Goal: Task Accomplishment & Management: Manage account settings

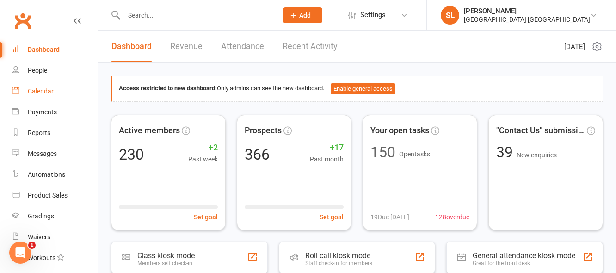
click at [36, 90] on div "Calendar" at bounding box center [41, 90] width 26 height 7
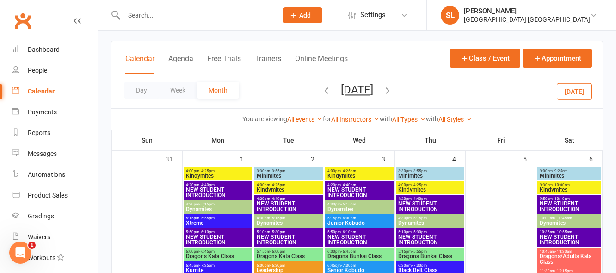
scroll to position [46, 0]
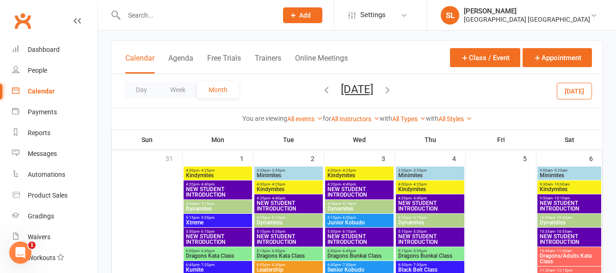
click at [322, 90] on icon "button" at bounding box center [327, 90] width 10 height 10
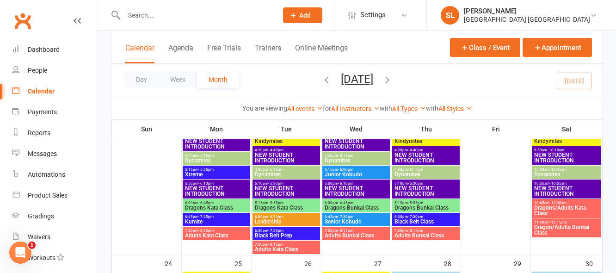
scroll to position [555, 0]
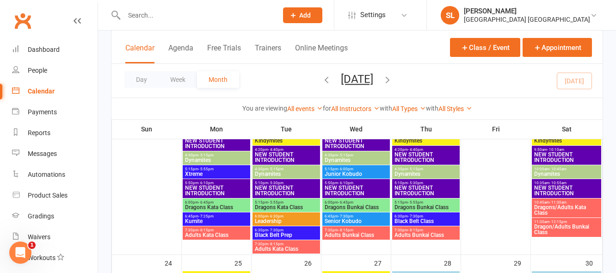
click at [555, 153] on span "NEW STUDENT INTRODUCTION" at bounding box center [567, 157] width 66 height 11
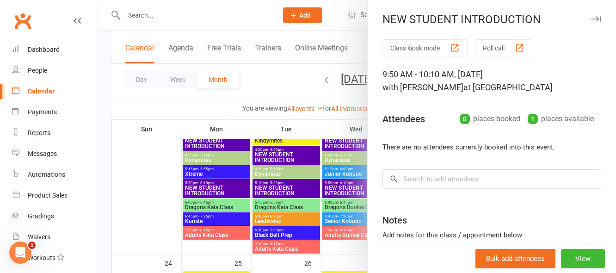
click at [141, 178] on div at bounding box center [357, 136] width 518 height 273
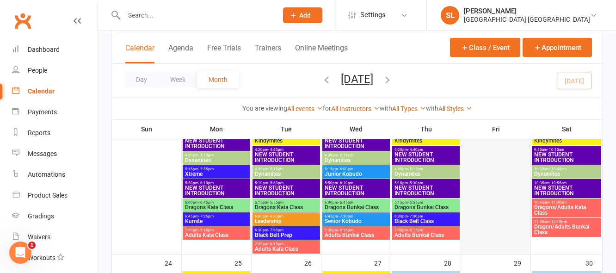
scroll to position [509, 0]
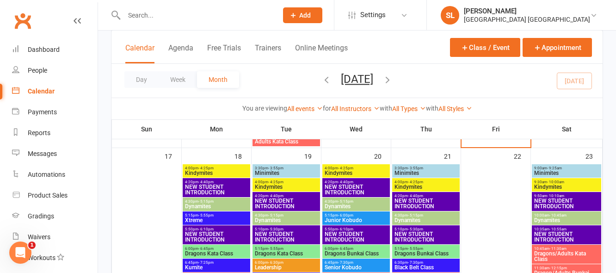
click at [558, 196] on span "- 10:10am" at bounding box center [555, 196] width 17 height 4
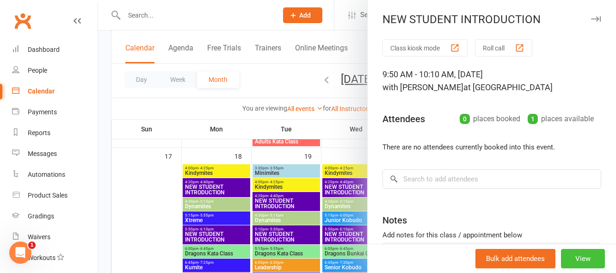
click at [568, 260] on button "View" at bounding box center [583, 258] width 44 height 19
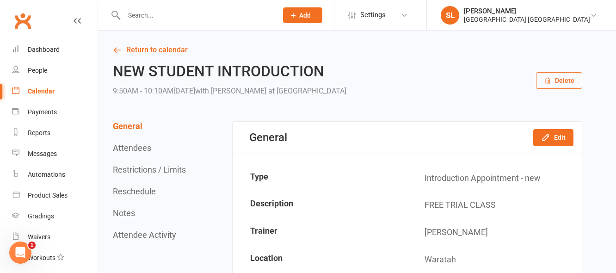
click at [563, 81] on button "Delete" at bounding box center [559, 80] width 46 height 17
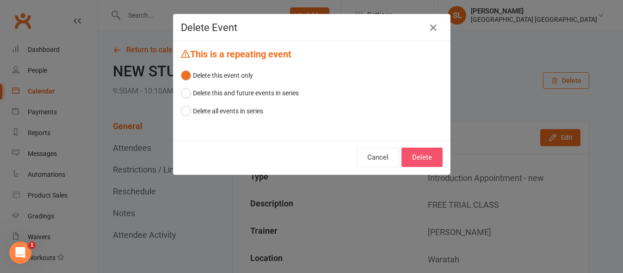
click at [420, 155] on button "Delete" at bounding box center [422, 157] width 41 height 19
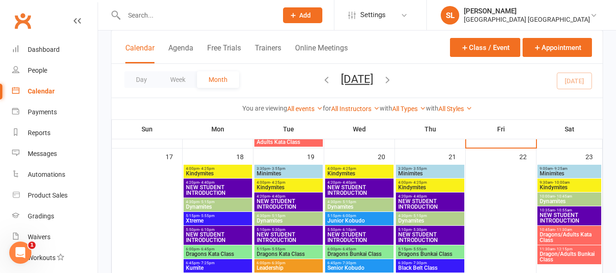
scroll to position [509, 0]
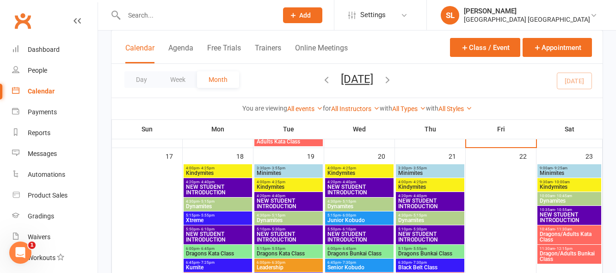
click at [556, 215] on span "NEW STUDENT INTRODUCTION" at bounding box center [569, 217] width 60 height 11
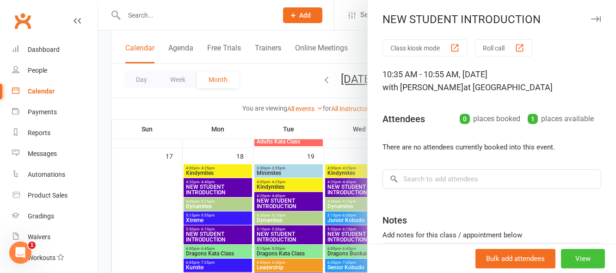
drag, startPoint x: 572, startPoint y: 262, endPoint x: 564, endPoint y: 251, distance: 13.5
click at [571, 261] on button "View" at bounding box center [583, 258] width 44 height 19
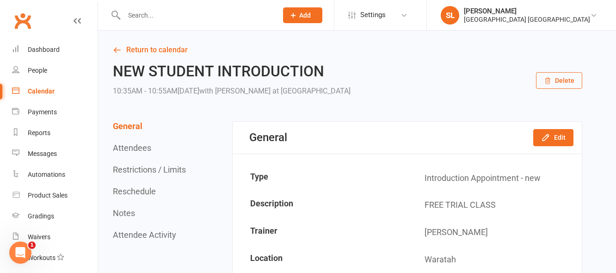
click at [551, 80] on icon "button" at bounding box center [547, 80] width 7 height 7
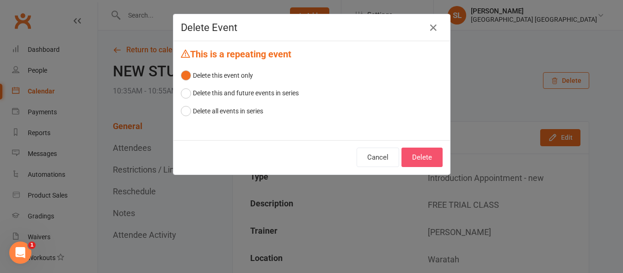
click at [418, 157] on button "Delete" at bounding box center [422, 157] width 41 height 19
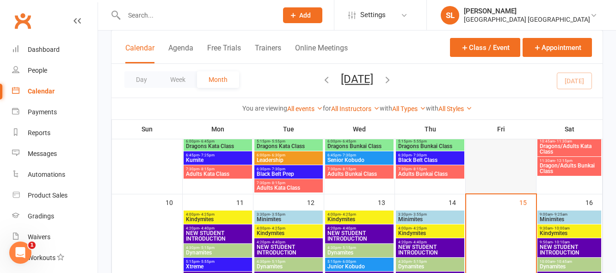
scroll to position [370, 0]
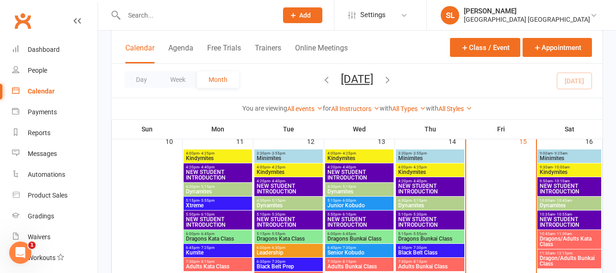
click at [561, 186] on span "NEW STUDENT INTRODUCTION" at bounding box center [569, 188] width 60 height 11
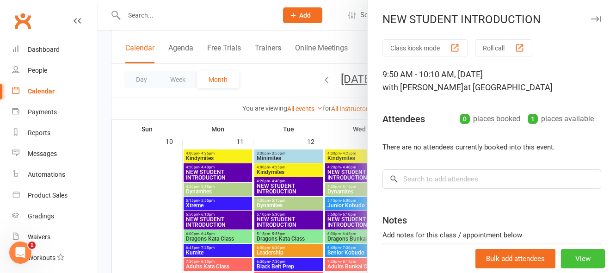
click at [568, 259] on button "View" at bounding box center [583, 258] width 44 height 19
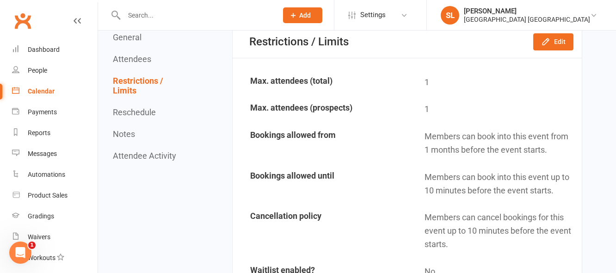
scroll to position [601, 0]
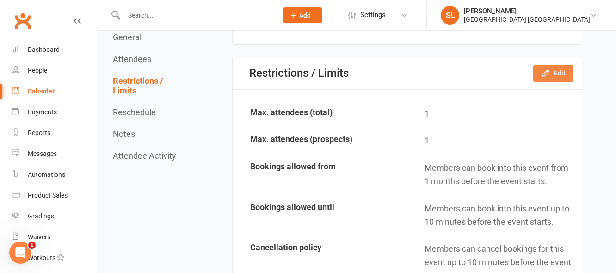
click at [555, 74] on button "Edit" at bounding box center [553, 73] width 40 height 17
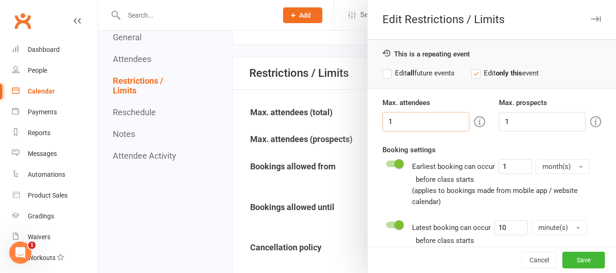
click at [408, 116] on input "1" at bounding box center [426, 121] width 87 height 19
type input "2"
click at [503, 121] on input "1" at bounding box center [542, 121] width 87 height 19
type input "2"
click at [566, 260] on button "Save" at bounding box center [584, 260] width 43 height 17
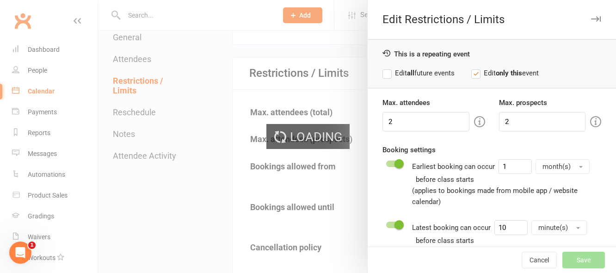
type input "0"
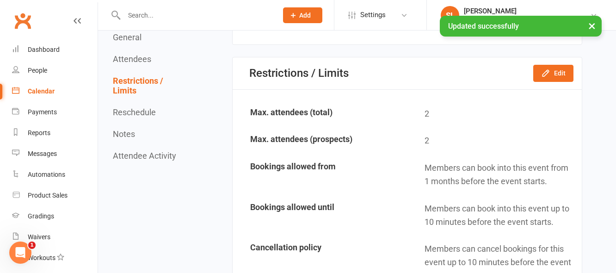
click at [42, 92] on div "Calendar" at bounding box center [41, 90] width 27 height 7
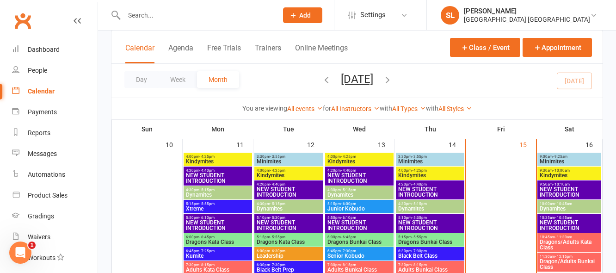
scroll to position [370, 0]
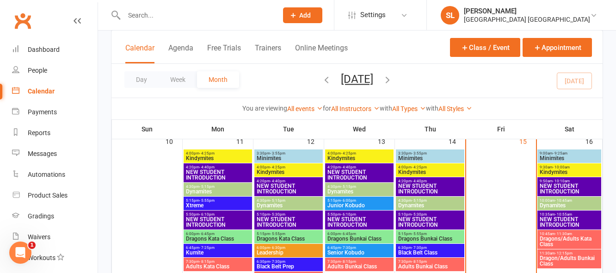
click at [568, 186] on span "NEW STUDENT INTRODUCTION" at bounding box center [569, 188] width 60 height 11
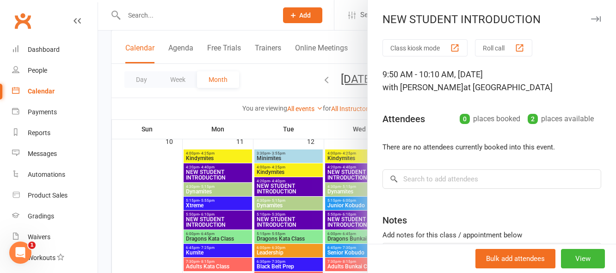
click at [487, 48] on button "Roll call" at bounding box center [503, 47] width 57 height 17
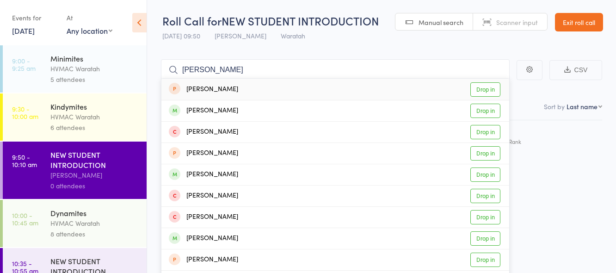
type input "[PERSON_NAME]"
click at [489, 90] on link "Drop in" at bounding box center [486, 89] width 30 height 14
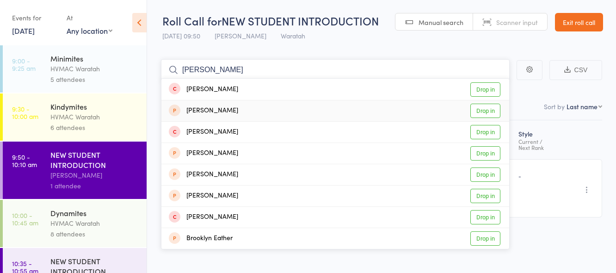
type input "evelyn"
click at [490, 110] on link "Drop in" at bounding box center [486, 111] width 30 height 14
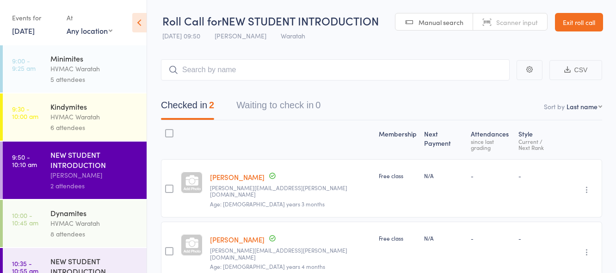
click at [570, 25] on link "Exit roll call" at bounding box center [579, 22] width 48 height 19
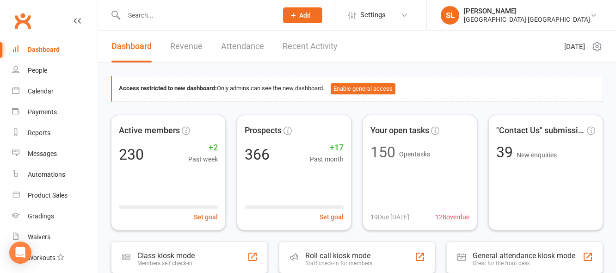
click at [153, 14] on input "text" at bounding box center [196, 15] width 150 height 13
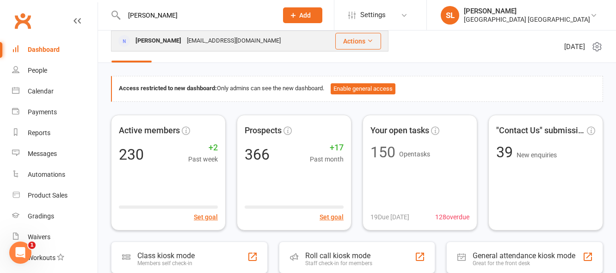
type input "tara"
click at [155, 37] on div "Tara Stair" at bounding box center [158, 40] width 51 height 13
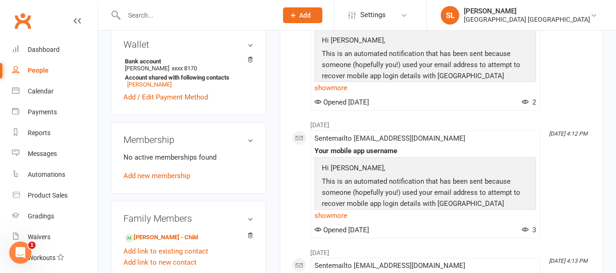
scroll to position [324, 0]
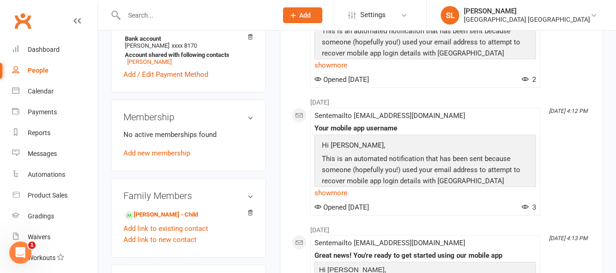
click at [305, 13] on span "Add" at bounding box center [305, 15] width 12 height 7
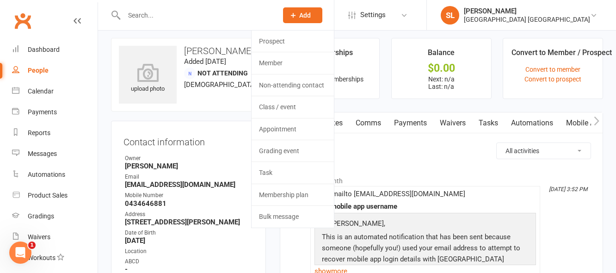
scroll to position [0, 0]
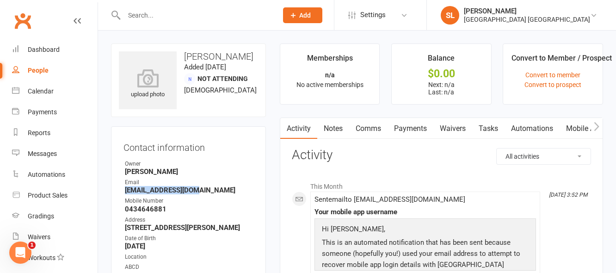
drag, startPoint x: 189, startPoint y: 190, endPoint x: 120, endPoint y: 189, distance: 68.9
click at [118, 189] on div "Contact information Owner Shalene Lowe Email t_stair@hotmail.com Mobile Number …" at bounding box center [188, 223] width 155 height 195
copy strong "[EMAIL_ADDRESS][DOMAIN_NAME]"
click at [311, 14] on span "Add" at bounding box center [305, 15] width 12 height 7
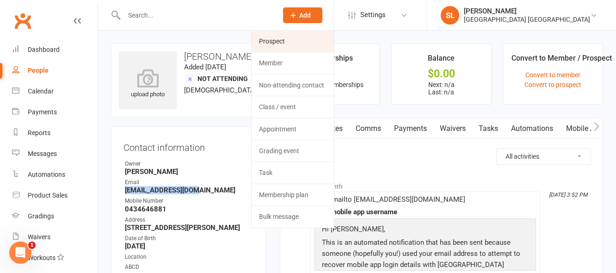
click at [278, 41] on link "Prospect" at bounding box center [293, 41] width 82 height 21
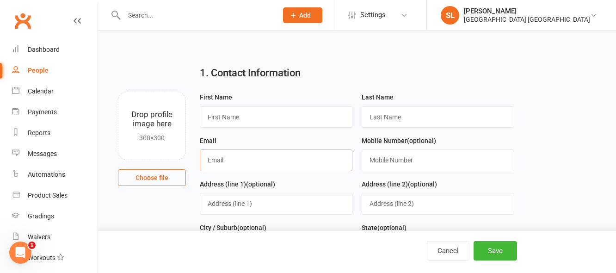
click at [226, 161] on input "text" at bounding box center [276, 159] width 153 height 21
paste input "[EMAIL_ADDRESS][DOMAIN_NAME]"
type input "[EMAIL_ADDRESS][DOMAIN_NAME]"
click at [225, 116] on input "text" at bounding box center [276, 116] width 153 height 21
type input "Hollie"
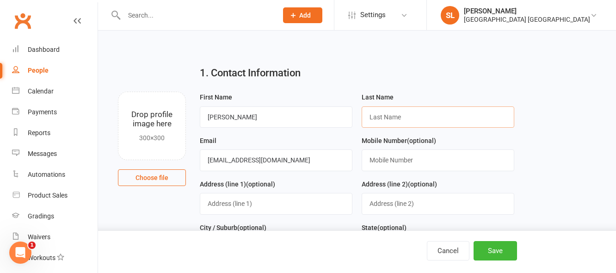
click at [386, 115] on input "text" at bounding box center [438, 116] width 153 height 21
type input "Stair"
click at [500, 253] on button "Save" at bounding box center [495, 250] width 43 height 19
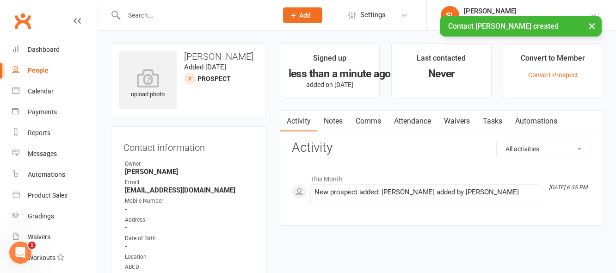
click at [310, 12] on span "Add" at bounding box center [305, 15] width 12 height 7
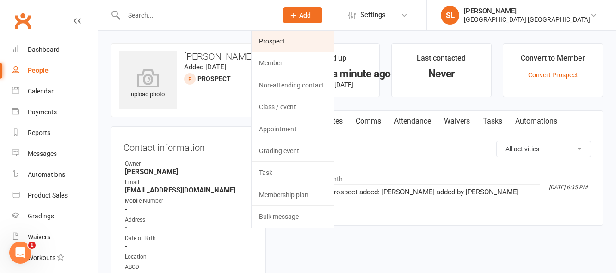
click at [276, 41] on link "Prospect" at bounding box center [293, 41] width 82 height 21
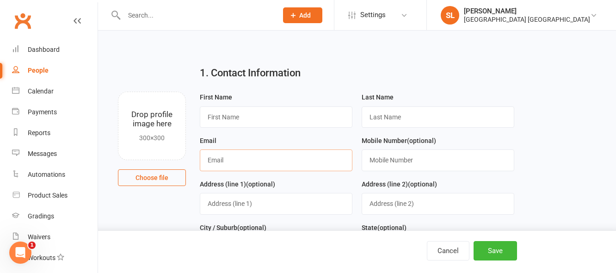
click at [214, 162] on input "text" at bounding box center [276, 159] width 153 height 21
paste input "[EMAIL_ADDRESS][DOMAIN_NAME]"
type input "[EMAIL_ADDRESS][DOMAIN_NAME]"
click at [225, 120] on input "text" at bounding box center [276, 116] width 153 height 21
type input "Penny"
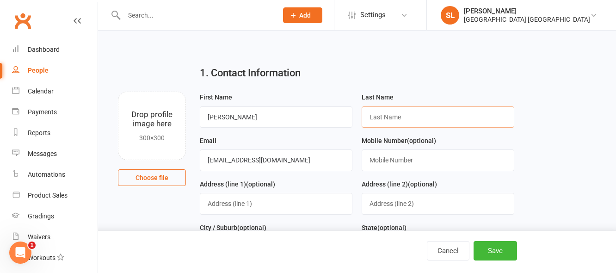
click at [380, 118] on input "text" at bounding box center [438, 116] width 153 height 21
type input "Stair"
click at [494, 254] on button "Save" at bounding box center [495, 250] width 43 height 19
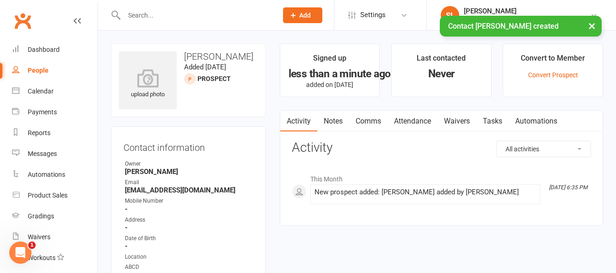
click at [158, 15] on input "text" at bounding box center [196, 15] width 150 height 13
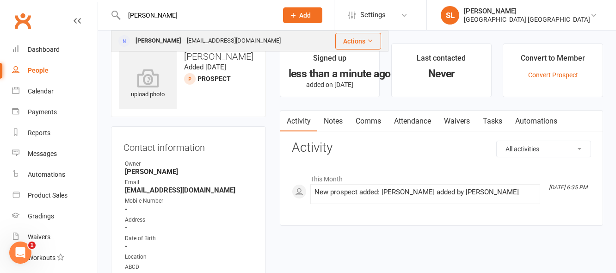
type input "tara"
click at [155, 39] on div "Tara Stair" at bounding box center [158, 40] width 51 height 13
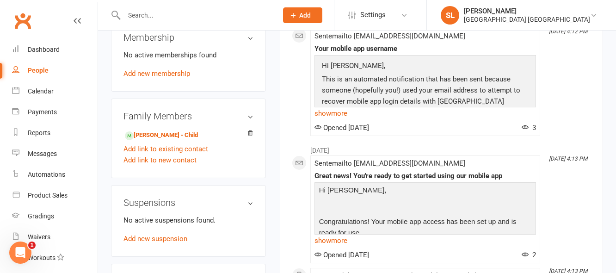
scroll to position [416, 0]
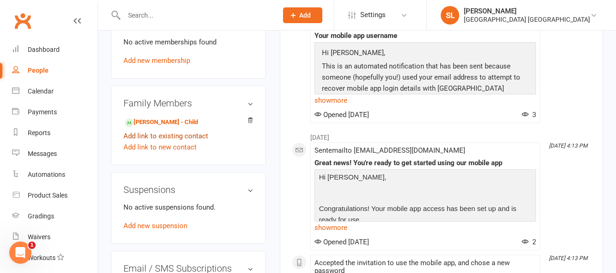
click at [166, 136] on link "Add link to existing contact" at bounding box center [166, 135] width 85 height 11
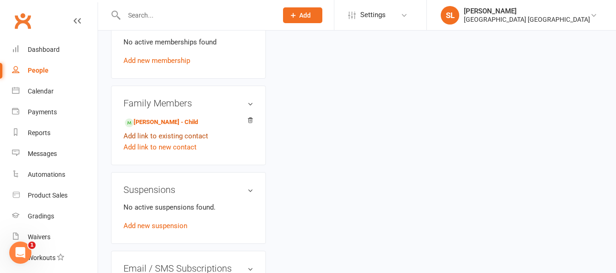
scroll to position [44, 0]
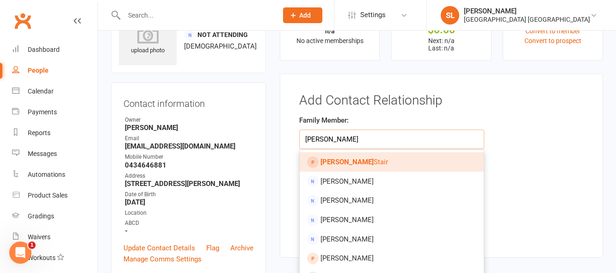
type input "[PERSON_NAME]"
click at [336, 161] on strong "Hollie" at bounding box center [347, 162] width 53 height 8
type input "[PERSON_NAME]"
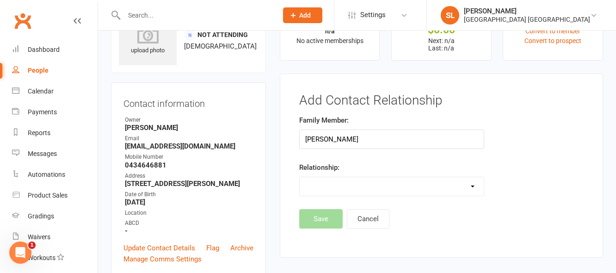
click at [329, 191] on select "Parent / Guardian Child Sibling (parent not in system) Spouse / Partner Cousin …" at bounding box center [392, 186] width 184 height 19
select select "1"
click at [300, 177] on select "Parent / Guardian Child Sibling (parent not in system) Spouse / Partner Cousin …" at bounding box center [392, 186] width 184 height 19
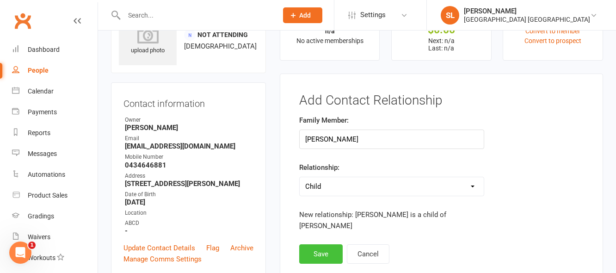
click at [317, 247] on button "Save" at bounding box center [320, 253] width 43 height 19
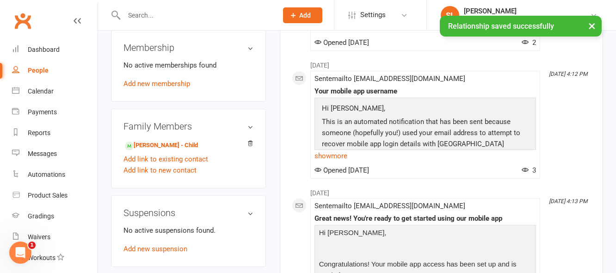
scroll to position [414, 0]
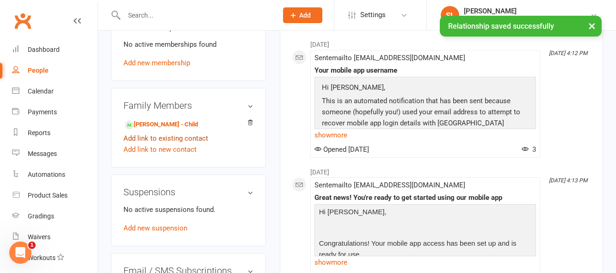
click at [173, 139] on link "Add link to existing contact" at bounding box center [166, 138] width 85 height 11
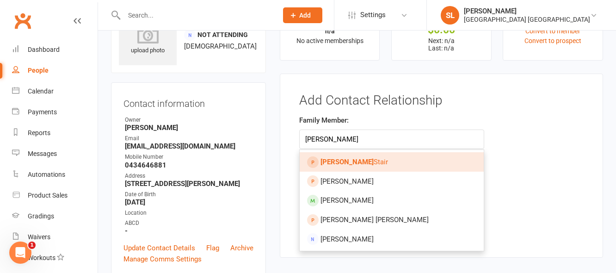
type input "[PERSON_NAME]"
click at [341, 162] on span "Penny Stair" at bounding box center [355, 162] width 68 height 8
type input "[PERSON_NAME]"
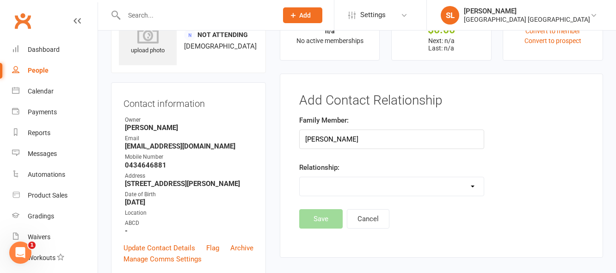
click at [319, 184] on select "Parent / Guardian Child Sibling (parent not in system) Spouse / Partner Cousin …" at bounding box center [392, 186] width 184 height 19
select select "1"
click at [300, 177] on select "Parent / Guardian Child Sibling (parent not in system) Spouse / Partner Cousin …" at bounding box center [392, 186] width 184 height 19
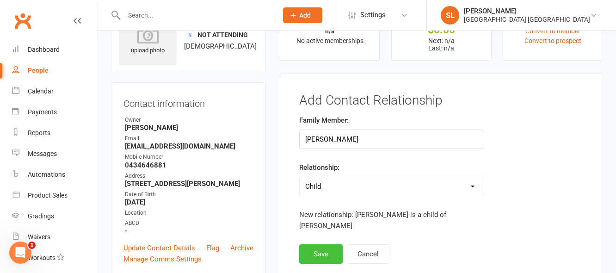
click at [326, 244] on button "Save" at bounding box center [320, 253] width 43 height 19
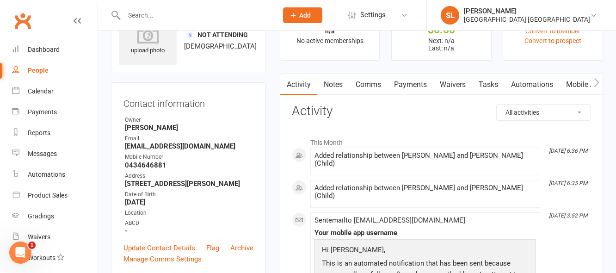
click at [148, 13] on input "text" at bounding box center [196, 15] width 150 height 13
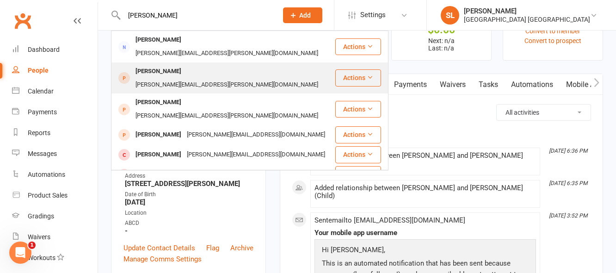
type input "james ver"
click at [170, 65] on div "James Verheyden" at bounding box center [158, 71] width 51 height 13
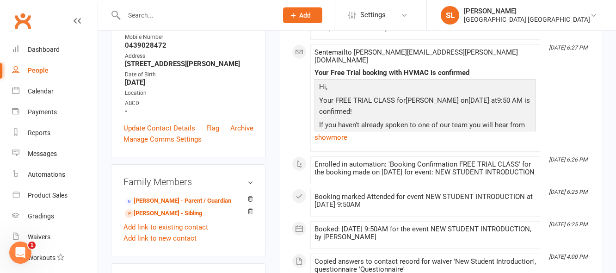
scroll to position [185, 0]
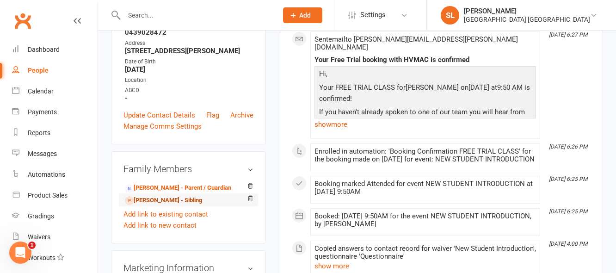
click at [168, 196] on link "Evelyn Verheyden - Sibling" at bounding box center [163, 201] width 77 height 10
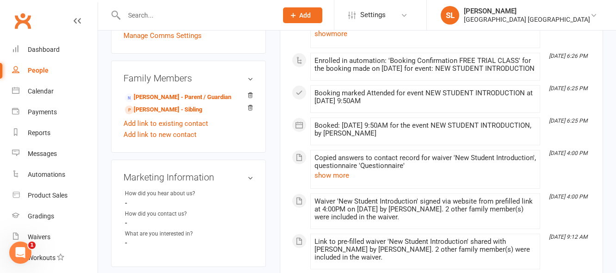
scroll to position [278, 0]
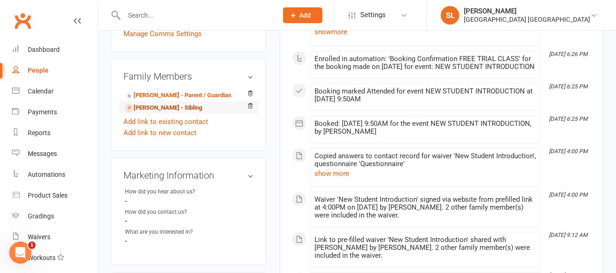
click at [163, 103] on link "James Verheyden - Sibling" at bounding box center [163, 108] width 77 height 10
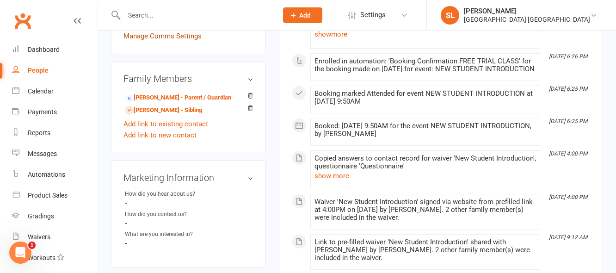
scroll to position [324, 0]
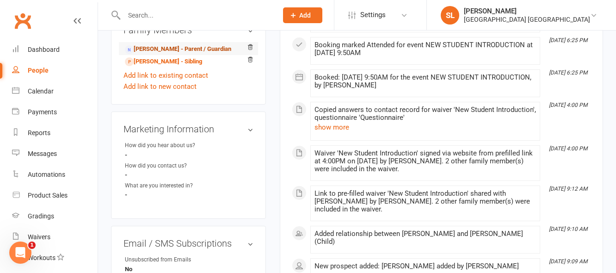
click at [168, 44] on link "Danielle Rohl - Parent / Guardian" at bounding box center [178, 49] width 106 height 10
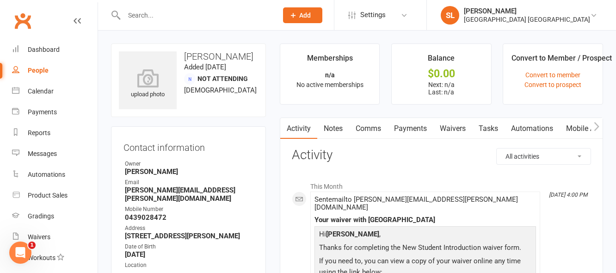
click at [457, 127] on link "Waivers" at bounding box center [453, 128] width 39 height 21
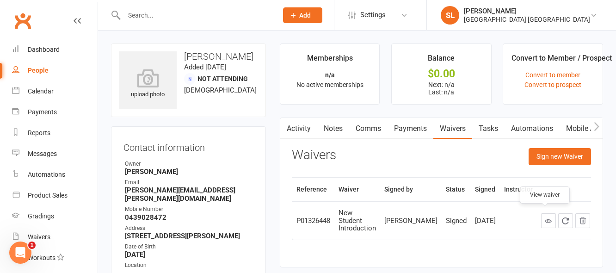
click at [545, 218] on icon at bounding box center [548, 220] width 7 height 7
click at [143, 17] on input "text" at bounding box center [196, 15] width 150 height 13
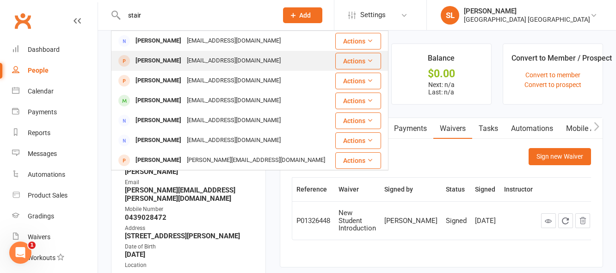
type input "stair"
click at [143, 62] on div "[PERSON_NAME]" at bounding box center [158, 60] width 51 height 13
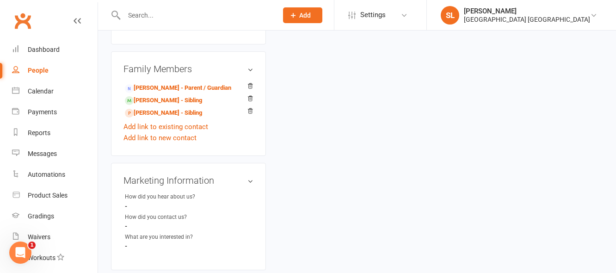
scroll to position [278, 0]
click at [155, 86] on link "Tara Stair - Parent / Guardian" at bounding box center [178, 87] width 106 height 10
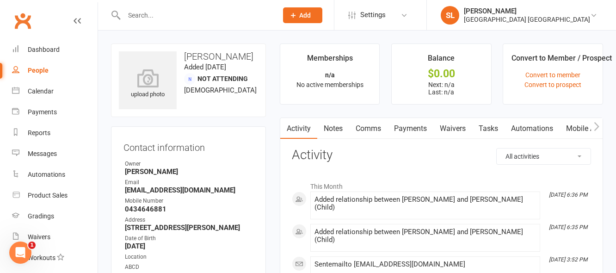
click at [453, 128] on link "Waivers" at bounding box center [453, 128] width 39 height 21
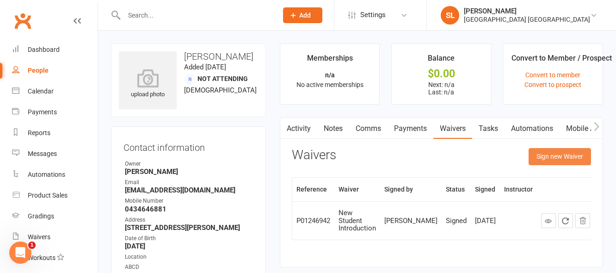
click at [546, 156] on button "Sign new Waiver" at bounding box center [560, 156] width 62 height 17
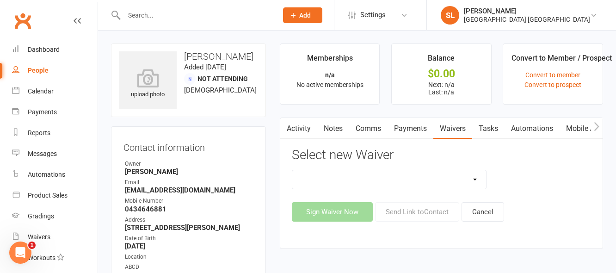
click at [474, 178] on select "Cancellation Form Membership Form Membership Form Family Membership Form Fight …" at bounding box center [389, 179] width 194 height 19
select select "5560"
click at [292, 170] on select "Cancellation Form Membership Form Membership Form Family Membership Form Fight …" at bounding box center [389, 179] width 194 height 19
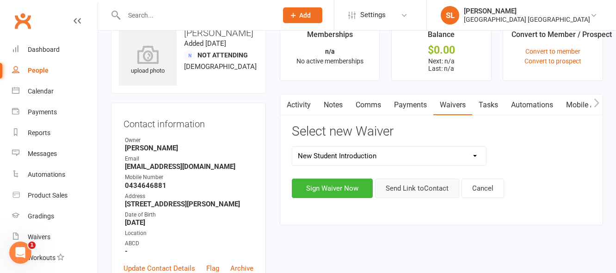
scroll to position [46, 0]
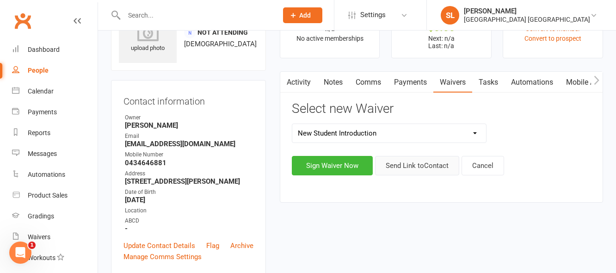
click at [420, 165] on button "Send Link to Contact" at bounding box center [417, 165] width 84 height 19
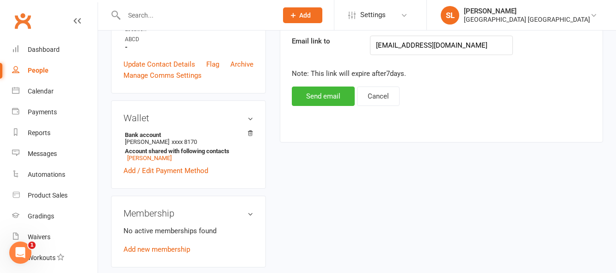
scroll to position [231, 0]
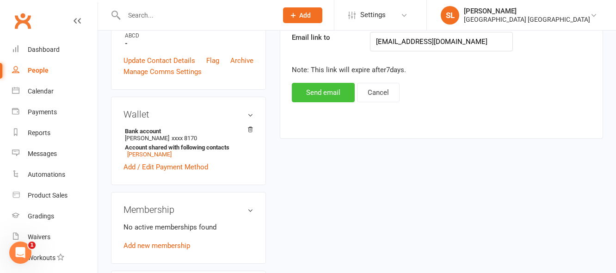
click at [316, 90] on button "Send email" at bounding box center [323, 92] width 63 height 19
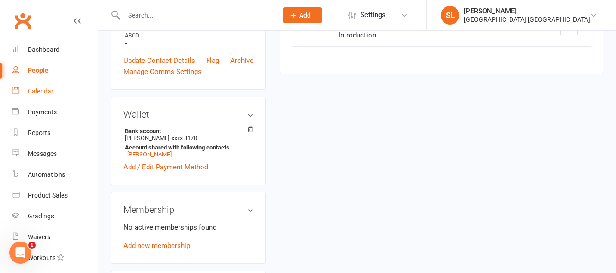
click at [41, 88] on div "Calendar" at bounding box center [41, 90] width 26 height 7
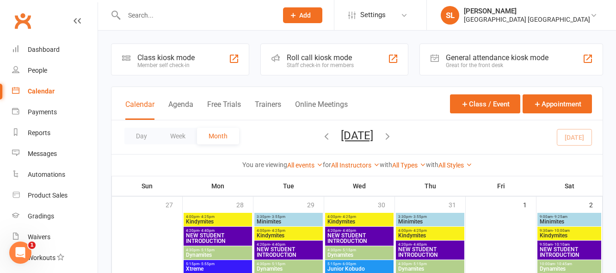
click at [336, 58] on div "Roll call kiosk mode" at bounding box center [320, 57] width 67 height 9
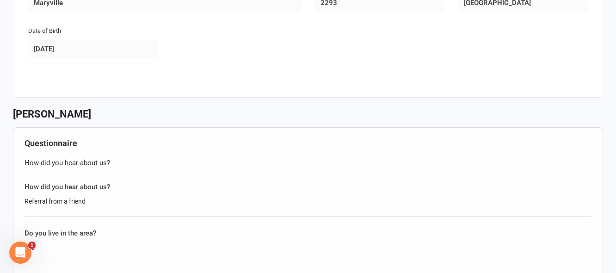
scroll to position [1018, 0]
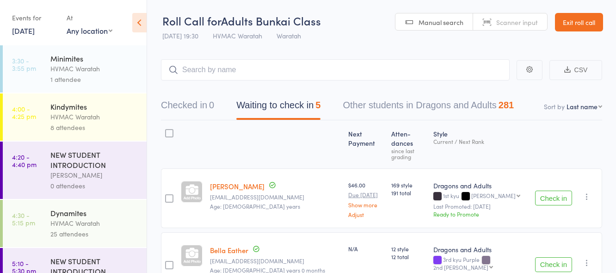
click at [21, 30] on link "[DATE]" at bounding box center [23, 30] width 23 height 10
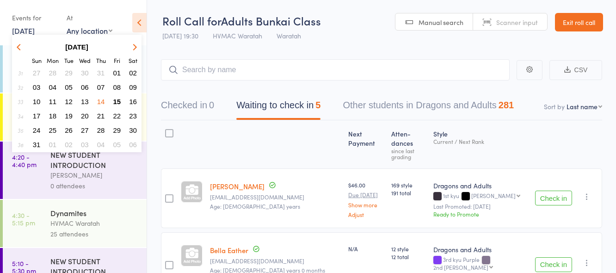
click at [136, 102] on span "16" at bounding box center [133, 102] width 8 height 8
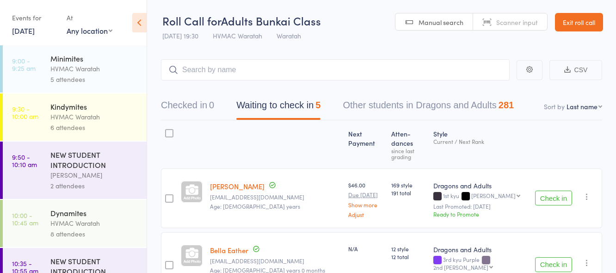
click at [120, 116] on div "HVMAC Waratah" at bounding box center [94, 117] width 88 height 11
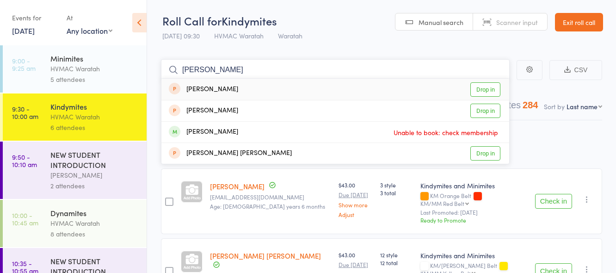
type input "[PERSON_NAME]"
click at [486, 90] on link "Drop in" at bounding box center [486, 89] width 30 height 14
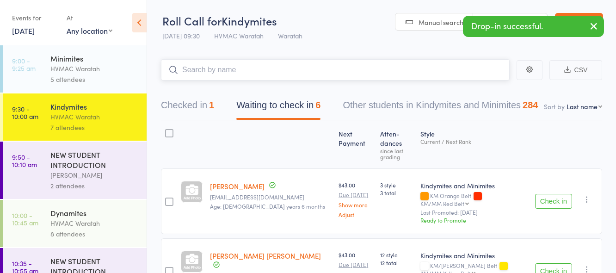
click at [180, 105] on button "Checked in 1" at bounding box center [187, 107] width 53 height 25
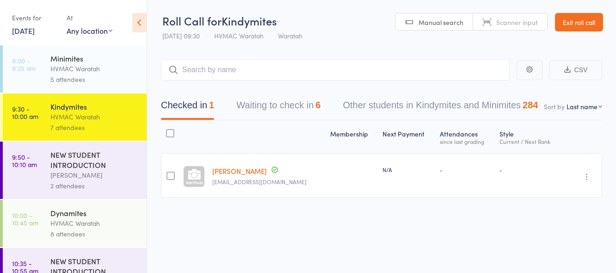
click at [113, 223] on div "HVMAC Waratah" at bounding box center [94, 223] width 88 height 11
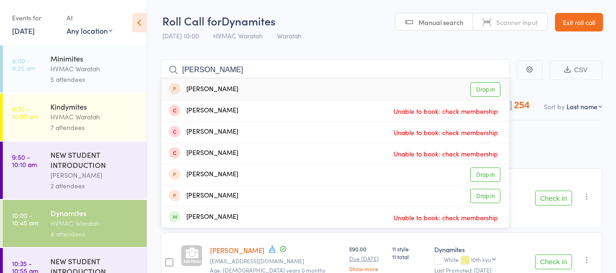
type input "[PERSON_NAME]"
click at [488, 86] on link "Drop in" at bounding box center [486, 89] width 30 height 14
